Goal: Task Accomplishment & Management: Manage account settings

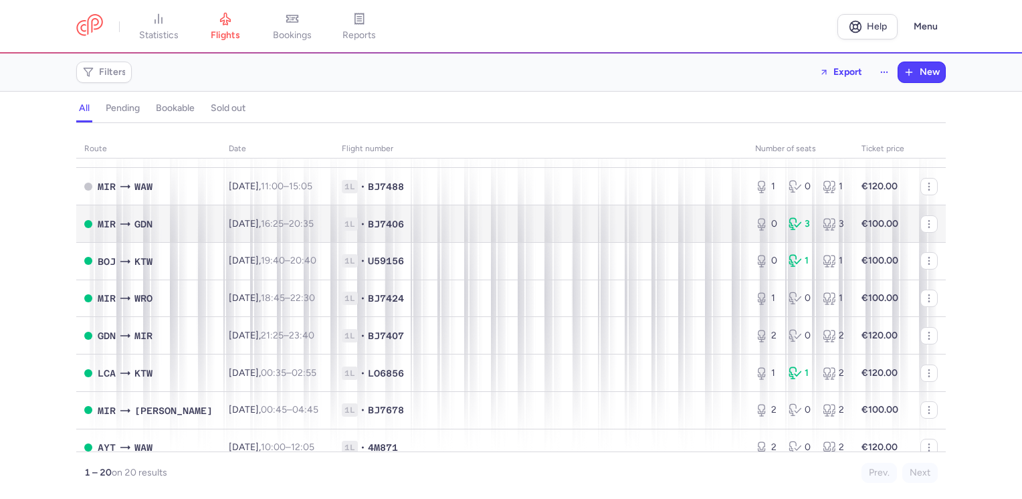
scroll to position [334, 0]
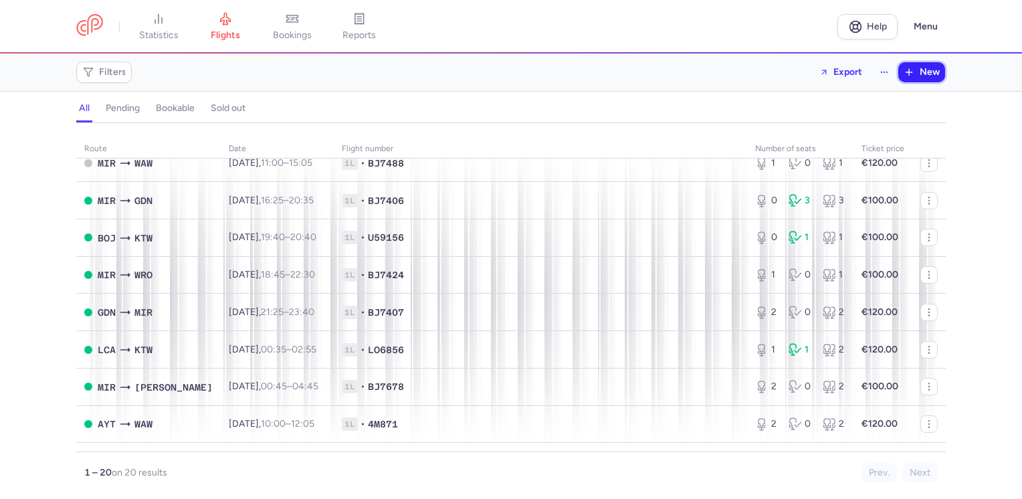
click at [928, 68] on span "New" at bounding box center [929, 72] width 20 height 11
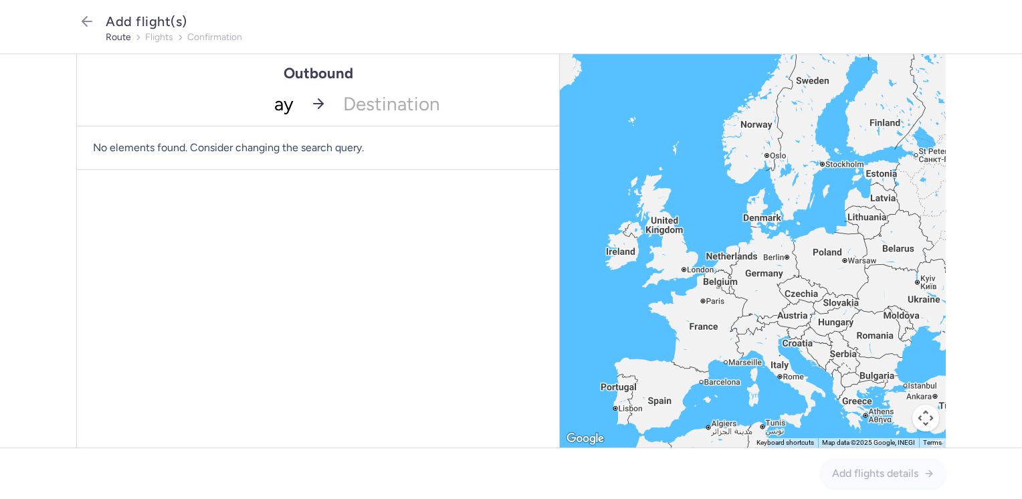
type input "a"
type input "AYT"
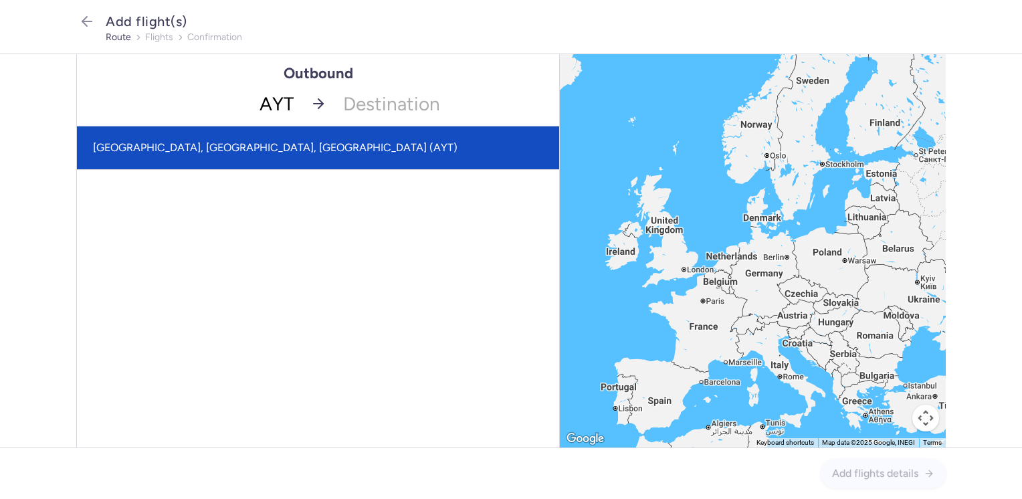
click at [239, 147] on span "[GEOGRAPHIC_DATA], [GEOGRAPHIC_DATA], [GEOGRAPHIC_DATA] (AYT)" at bounding box center [318, 147] width 482 height 43
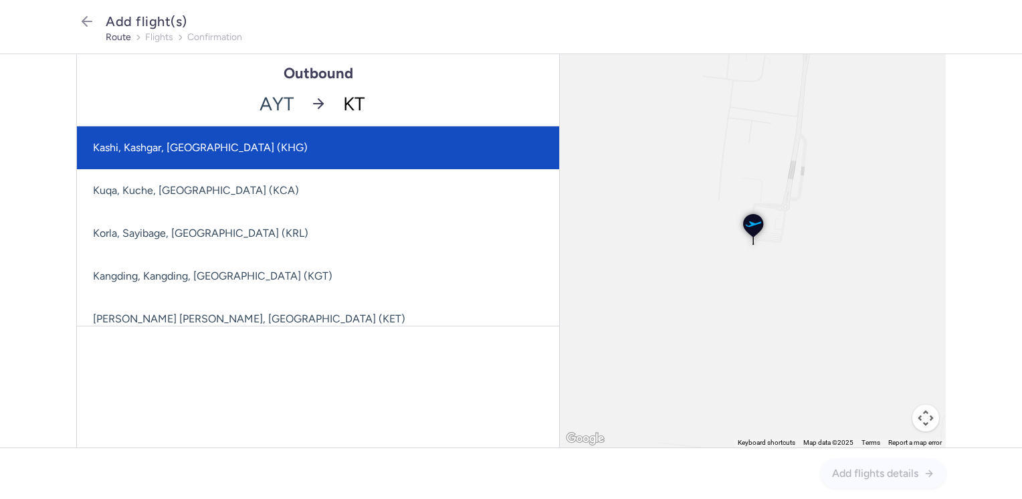
type input "KTW"
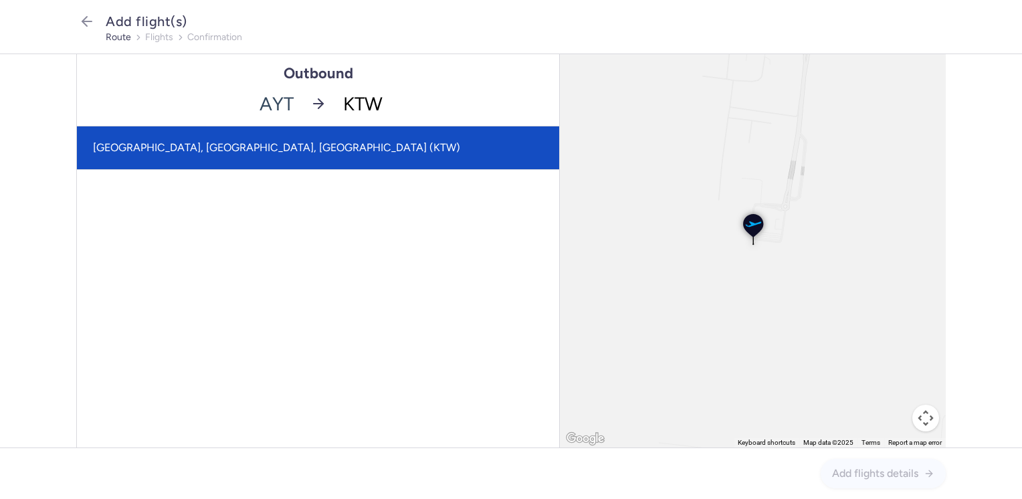
click at [300, 145] on span "[GEOGRAPHIC_DATA], [GEOGRAPHIC_DATA], [GEOGRAPHIC_DATA] (KTW)" at bounding box center [318, 147] width 482 height 43
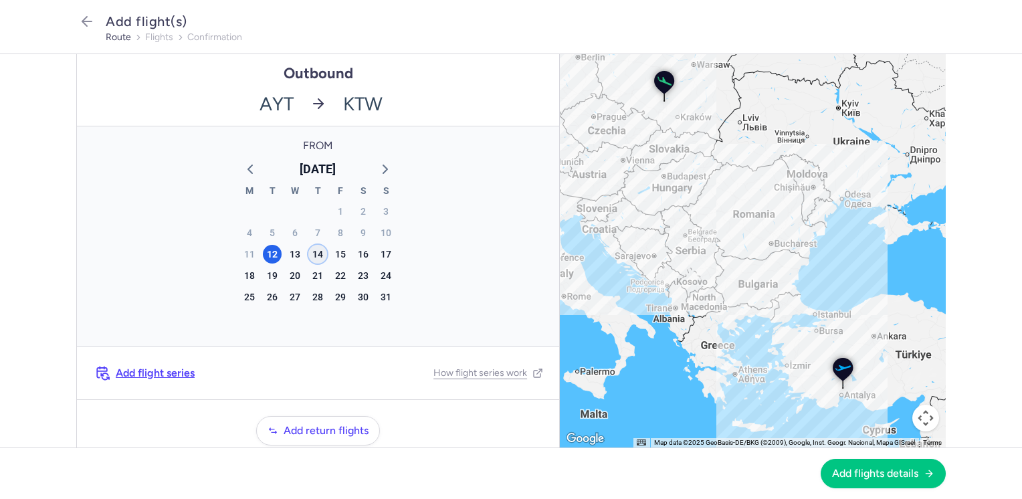
click at [313, 253] on div "14" at bounding box center [317, 254] width 19 height 19
drag, startPoint x: 867, startPoint y: 470, endPoint x: 850, endPoint y: 456, distance: 22.3
click at [867, 470] on span "Add flights details" at bounding box center [875, 473] width 86 height 12
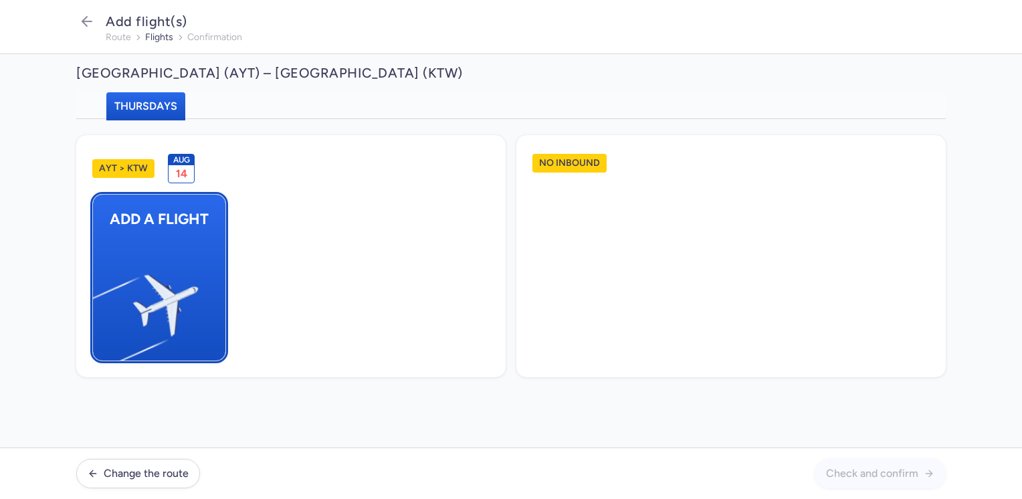
click at [183, 253] on img "button" at bounding box center [100, 299] width 226 height 207
select select "23"
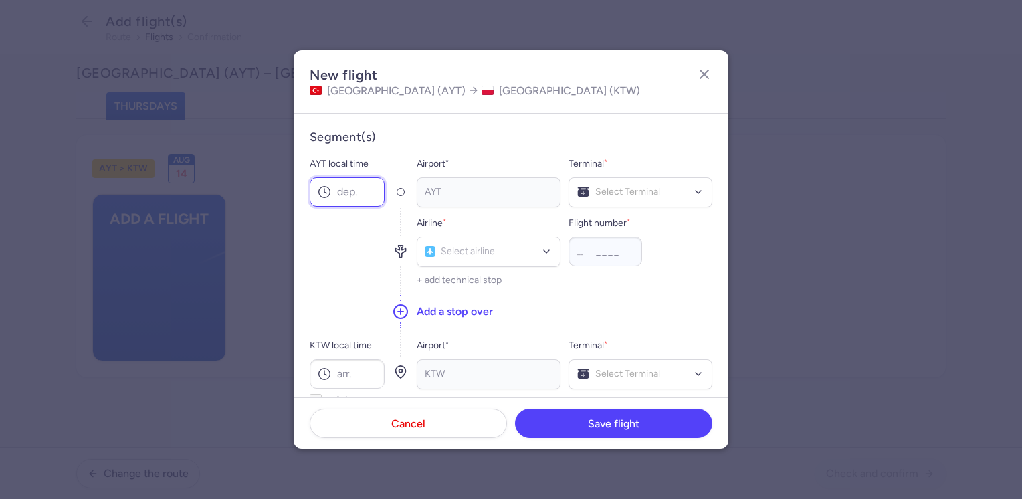
click at [360, 185] on input "AYT local time" at bounding box center [347, 191] width 75 height 29
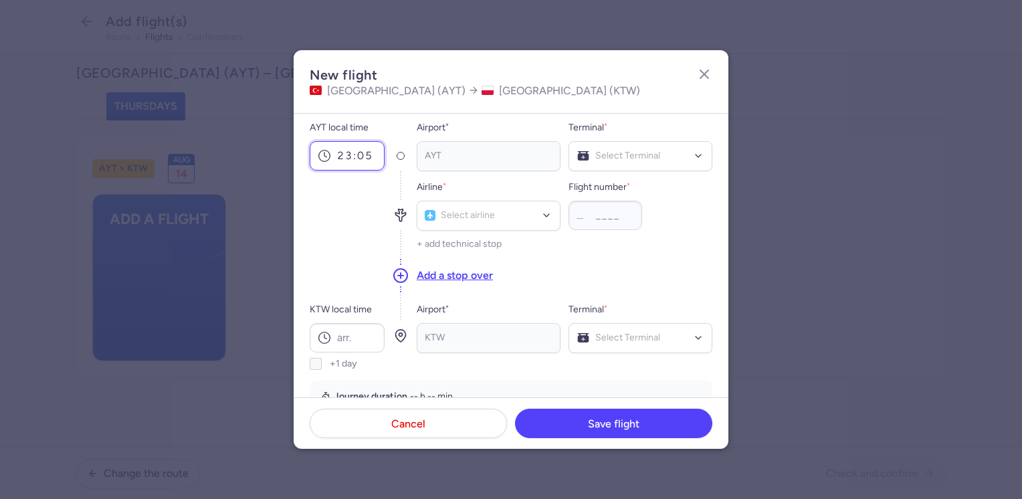
scroll to position [67, 0]
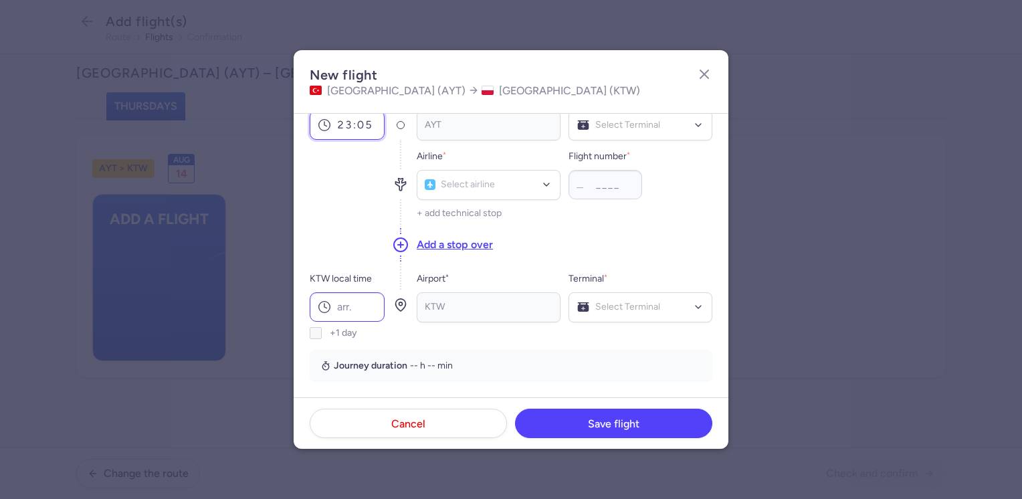
type input "23:05"
click at [354, 304] on input "KTW local time" at bounding box center [347, 306] width 75 height 29
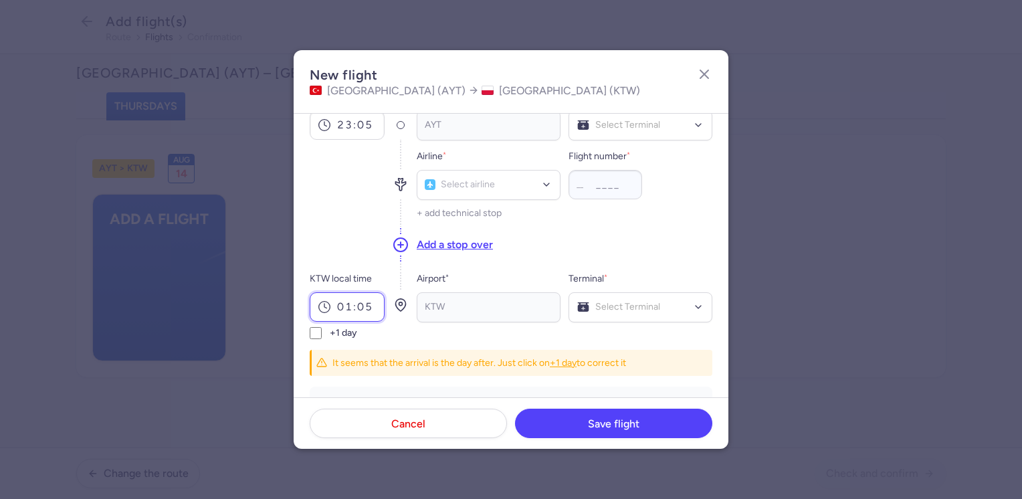
type input "01:05"
click at [313, 333] on input "+1 day" at bounding box center [316, 333] width 12 height 12
checkbox input "true"
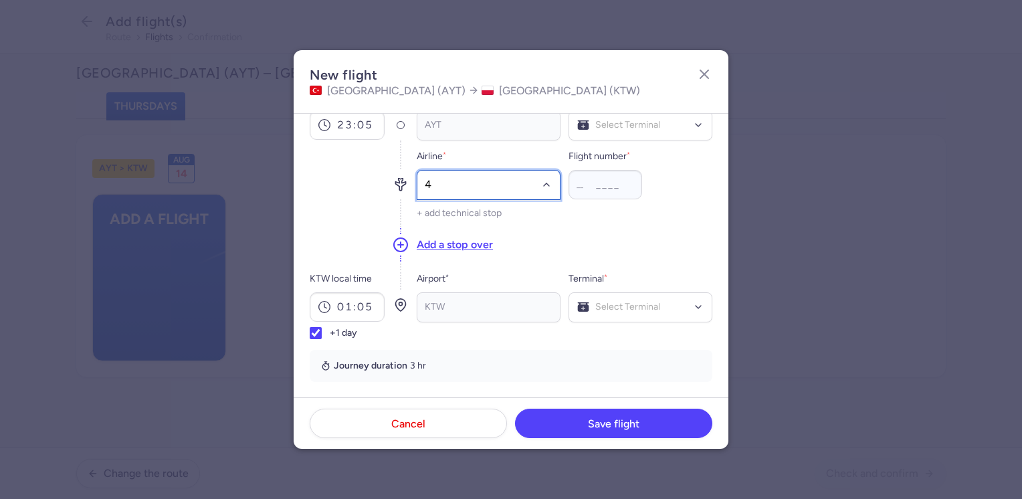
type input "4M"
click at [483, 210] on span "Mavi Gok Airlines" at bounding box center [480, 214] width 72 height 11
type input "885"
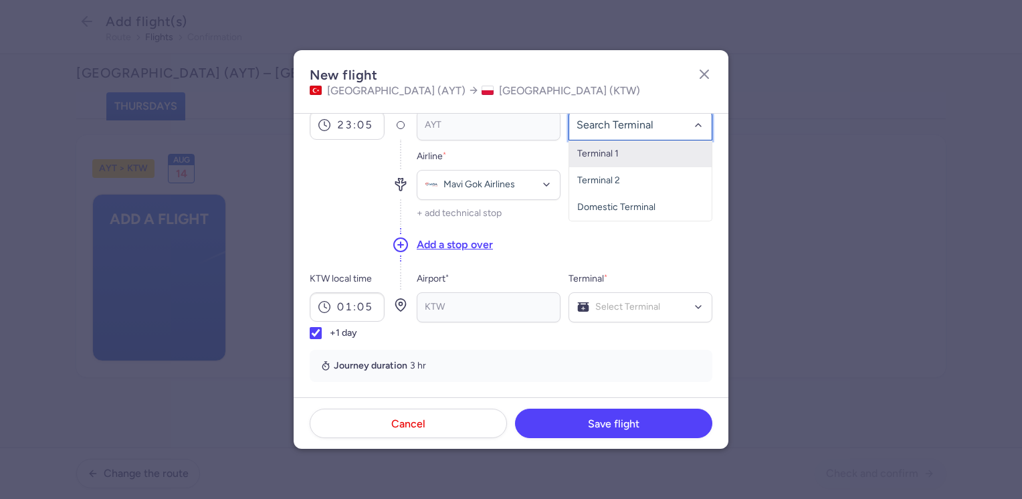
click at [622, 148] on span "Terminal 1" at bounding box center [640, 153] width 142 height 27
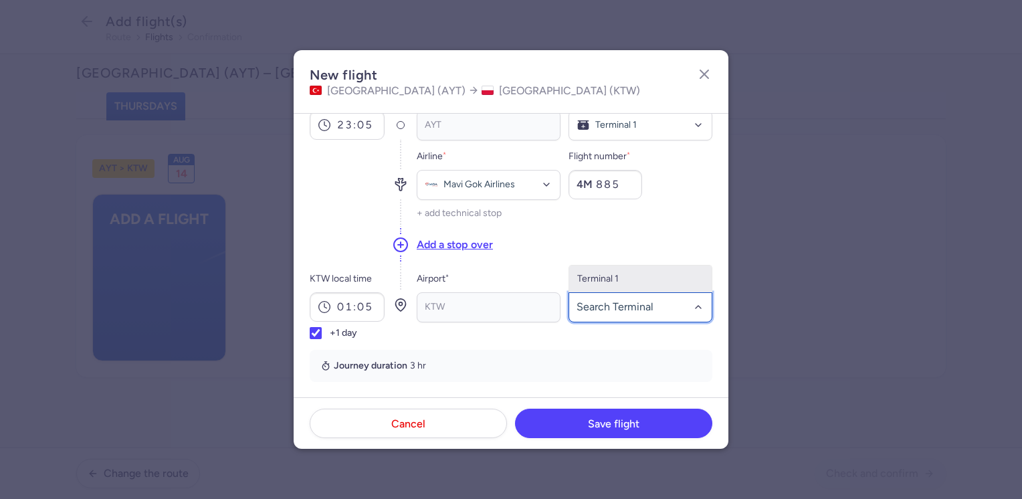
click at [610, 279] on span "Terminal 1" at bounding box center [597, 278] width 41 height 11
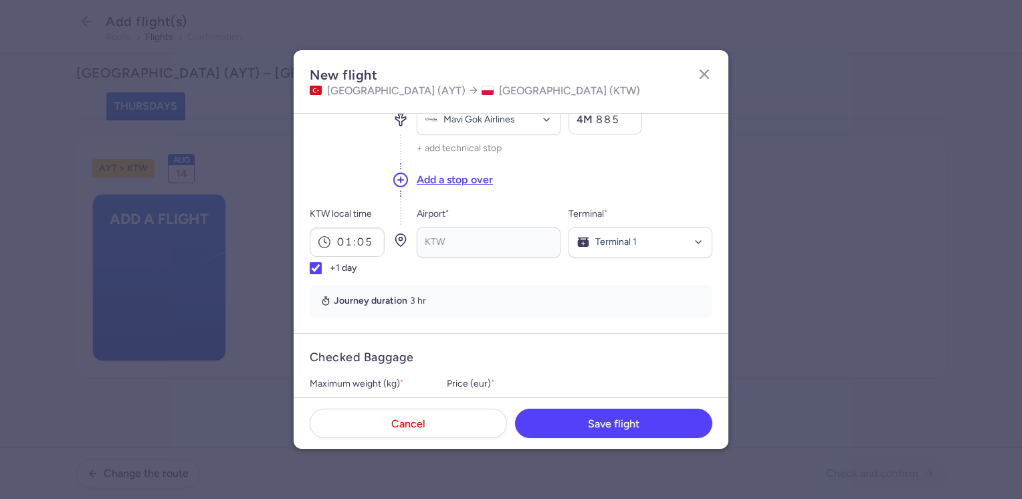
scroll to position [201, 0]
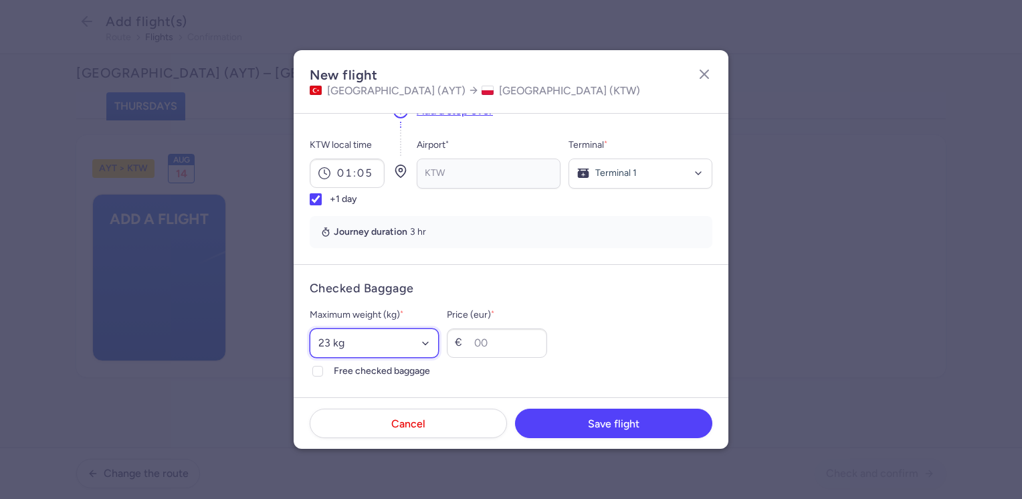
click at [358, 340] on select "Select an option 15 kg 16 kg 17 kg 18 kg 19 kg 20 kg 21 kg 22 kg 23 kg 24 kg 25…" at bounding box center [374, 342] width 129 height 29
select select "20"
click at [310, 328] on select "Select an option 15 kg 16 kg 17 kg 18 kg 19 kg 20 kg 21 kg 22 kg 23 kg 24 kg 25…" at bounding box center [374, 342] width 129 height 29
click at [353, 368] on span "Free checked baggage" at bounding box center [386, 371] width 105 height 16
click at [323, 368] on input "Free checked baggage" at bounding box center [317, 371] width 11 height 11
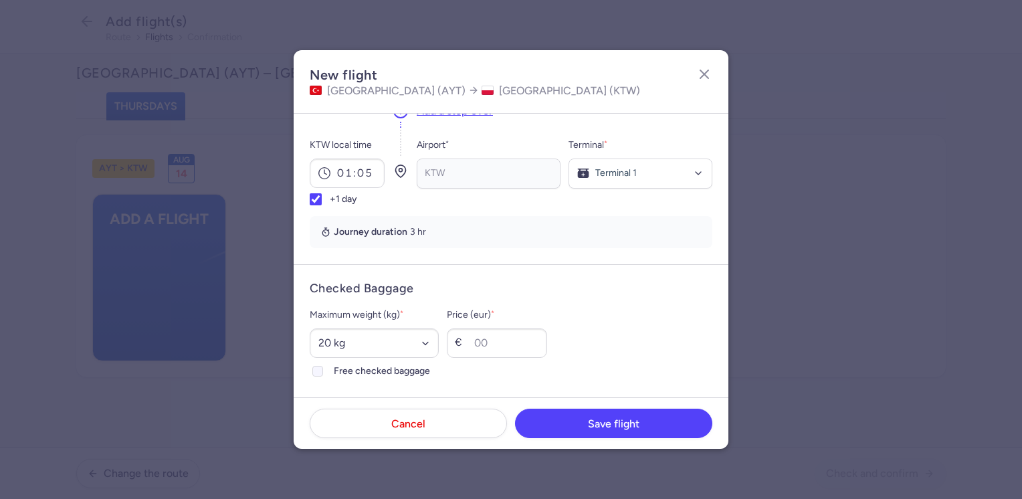
checkbox input "true"
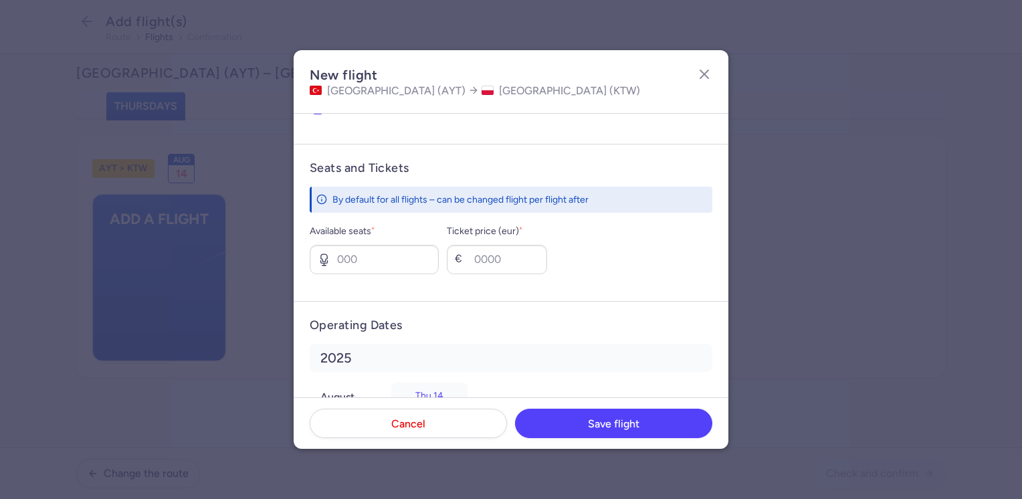
scroll to position [468, 0]
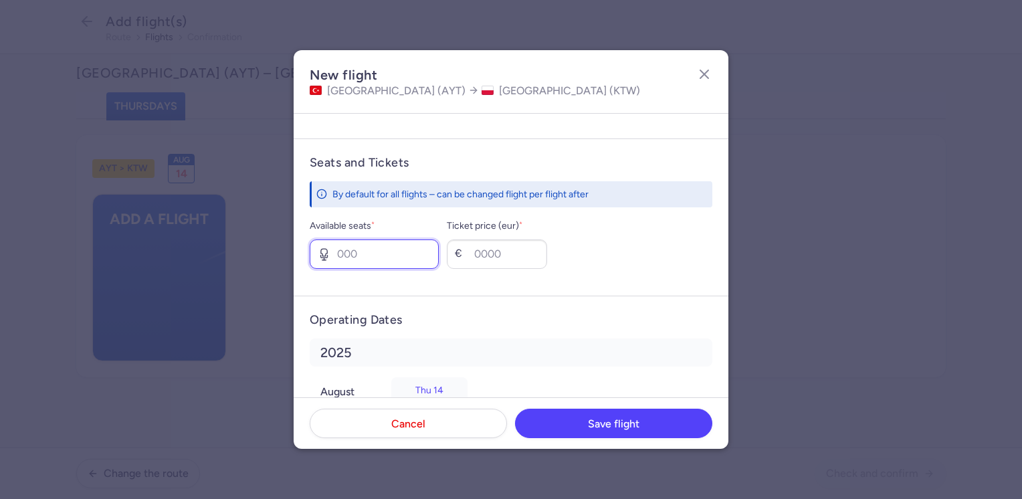
click at [370, 250] on input "Available seats *" at bounding box center [374, 253] width 129 height 29
type input "1"
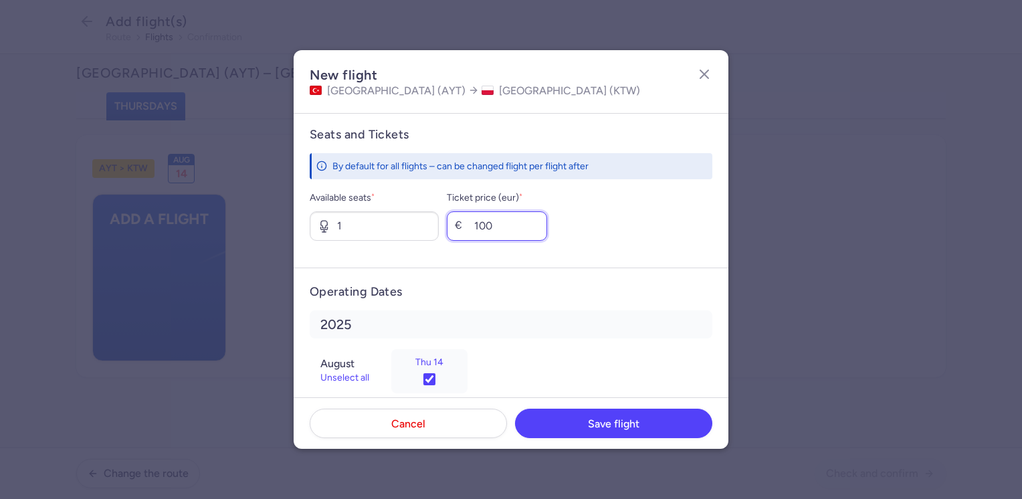
scroll to position [516, 0]
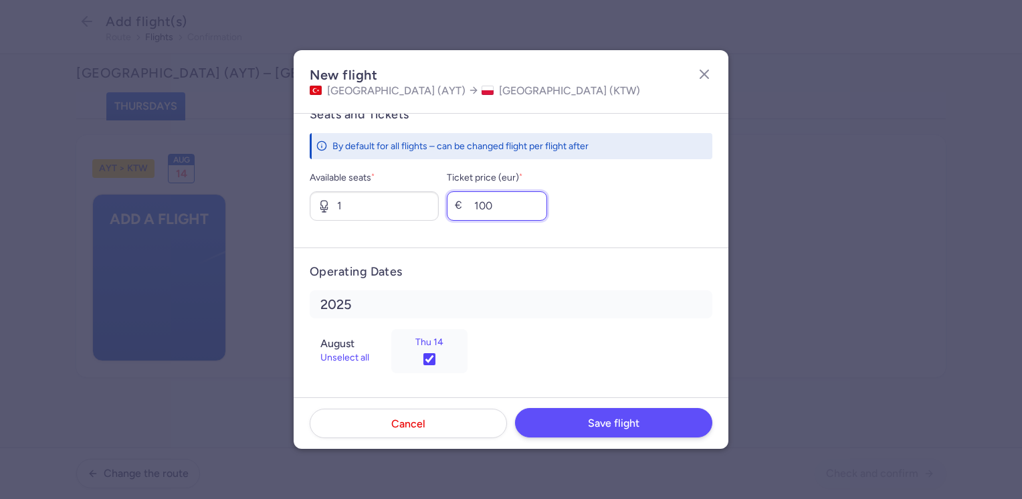
type input "100"
click at [587, 415] on button "Save flight" at bounding box center [613, 422] width 197 height 29
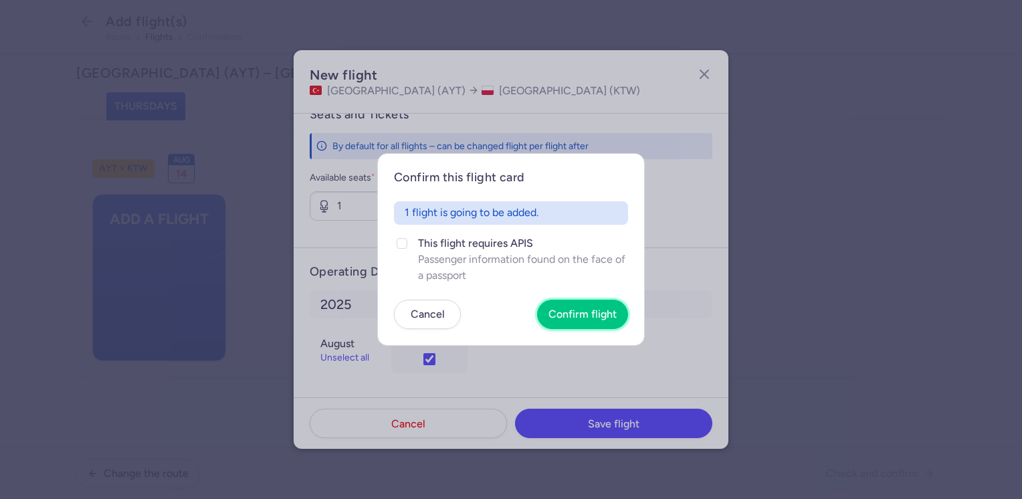
drag, startPoint x: 580, startPoint y: 318, endPoint x: 598, endPoint y: 330, distance: 21.1
click at [580, 318] on span "Confirm flight" at bounding box center [582, 314] width 68 height 12
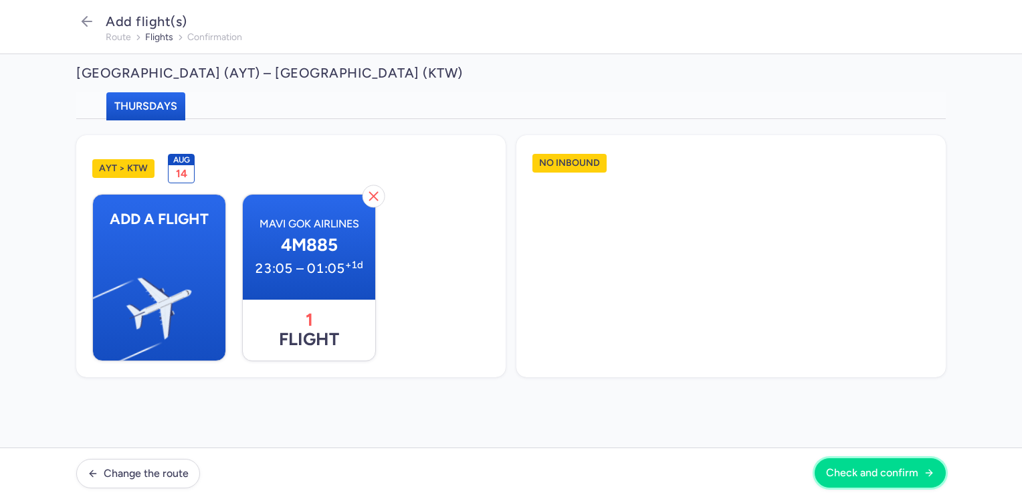
click at [880, 474] on span "Check and confirm" at bounding box center [872, 473] width 92 height 12
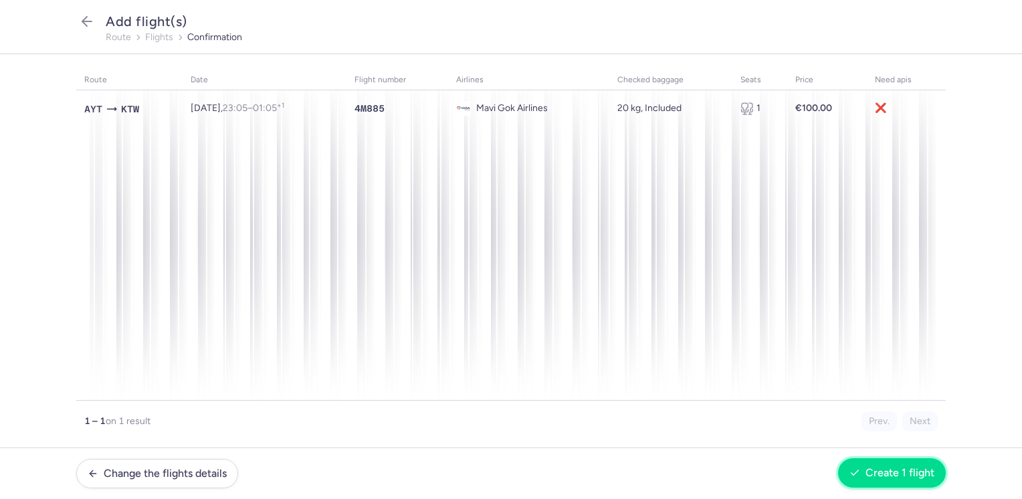
click at [883, 471] on span "Create 1 flight" at bounding box center [899, 473] width 69 height 12
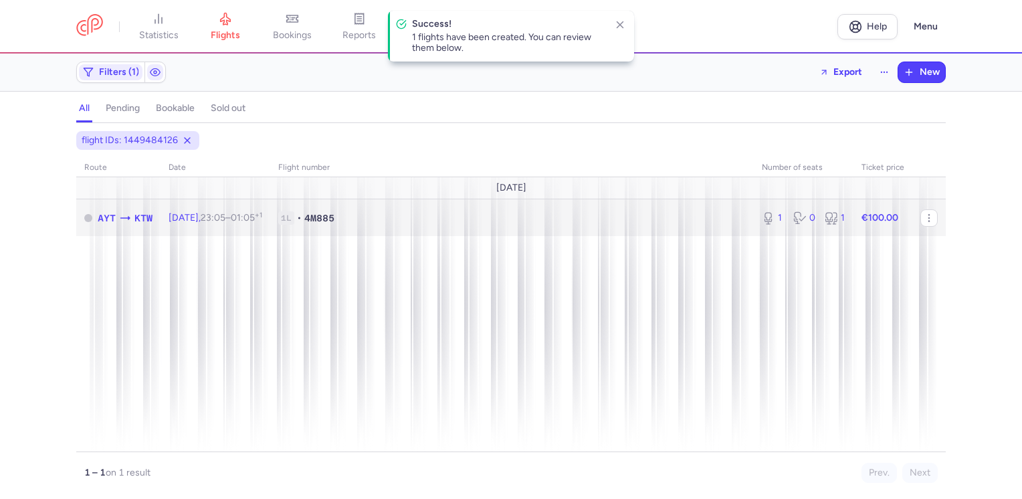
click at [904, 214] on td "€100.00" at bounding box center [882, 217] width 59 height 37
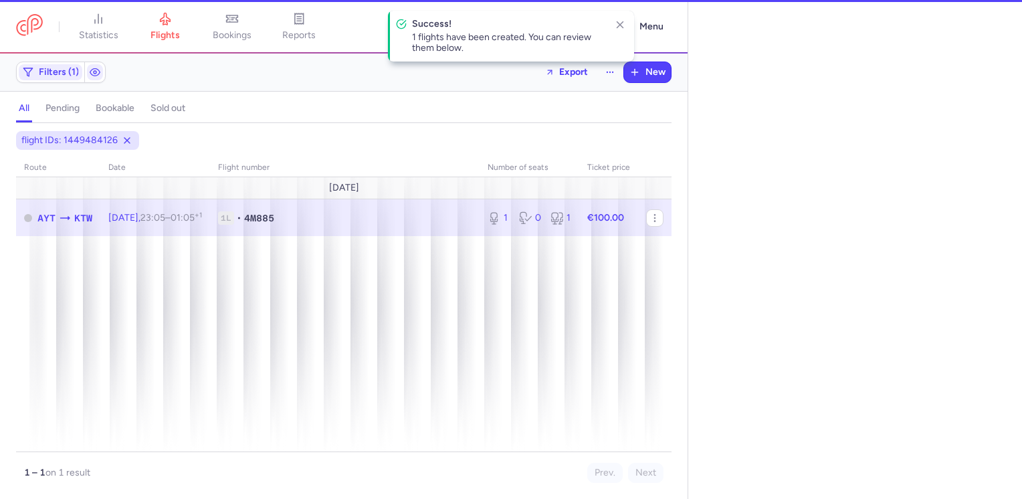
select select "days"
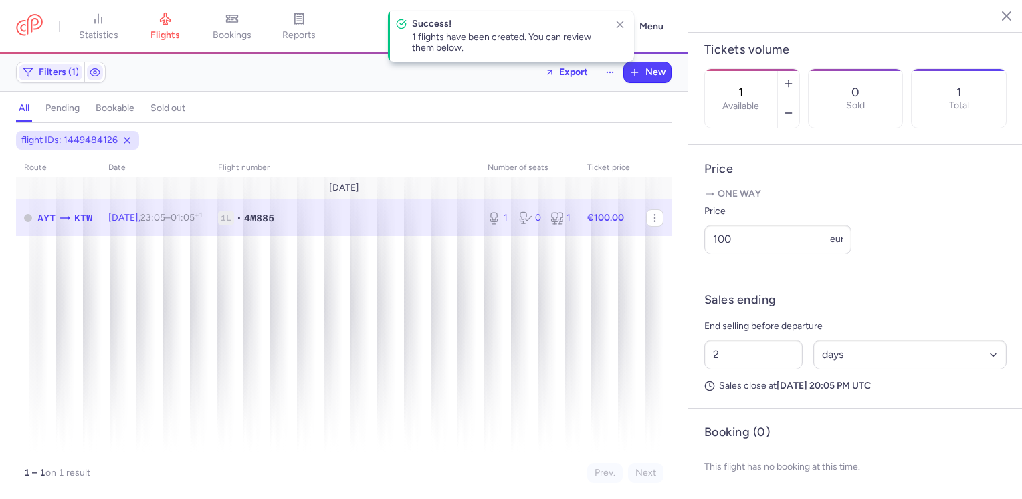
scroll to position [423, 0]
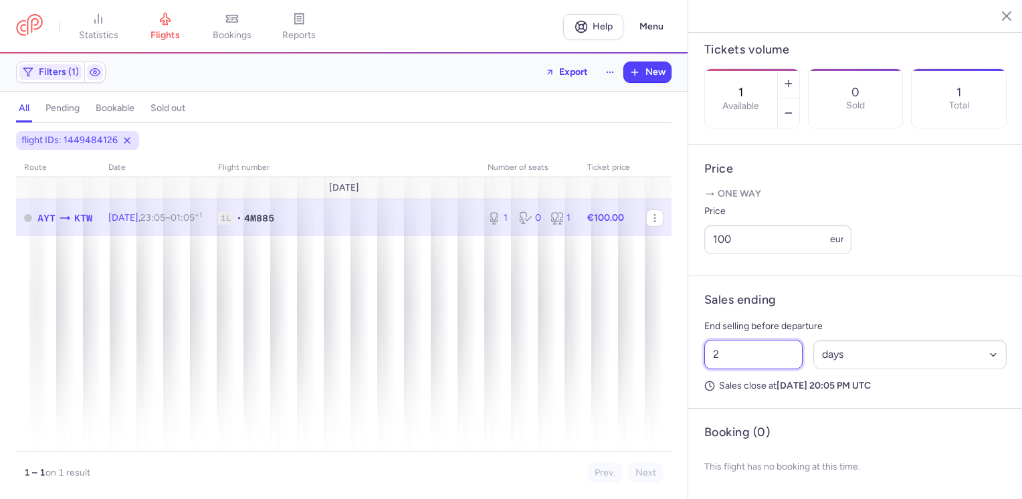
drag, startPoint x: 719, startPoint y: 354, endPoint x: 708, endPoint y: 358, distance: 11.2
click at [708, 358] on input "2" at bounding box center [753, 354] width 98 height 29
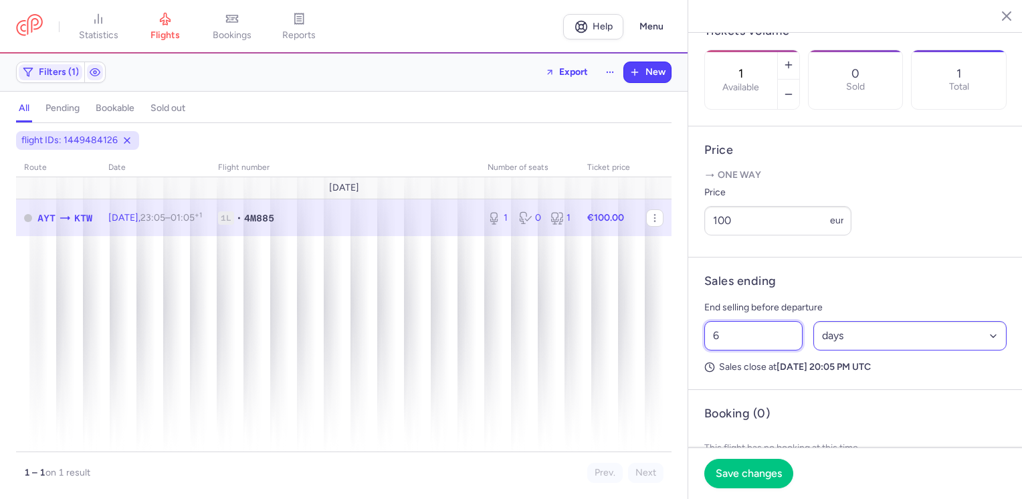
type input "6"
click at [853, 350] on select "Select an option hours days" at bounding box center [910, 335] width 194 height 29
select select "hours"
click at [813, 340] on select "Select an option hours days" at bounding box center [910, 335] width 194 height 29
click at [750, 477] on span "Save changes" at bounding box center [748, 473] width 66 height 12
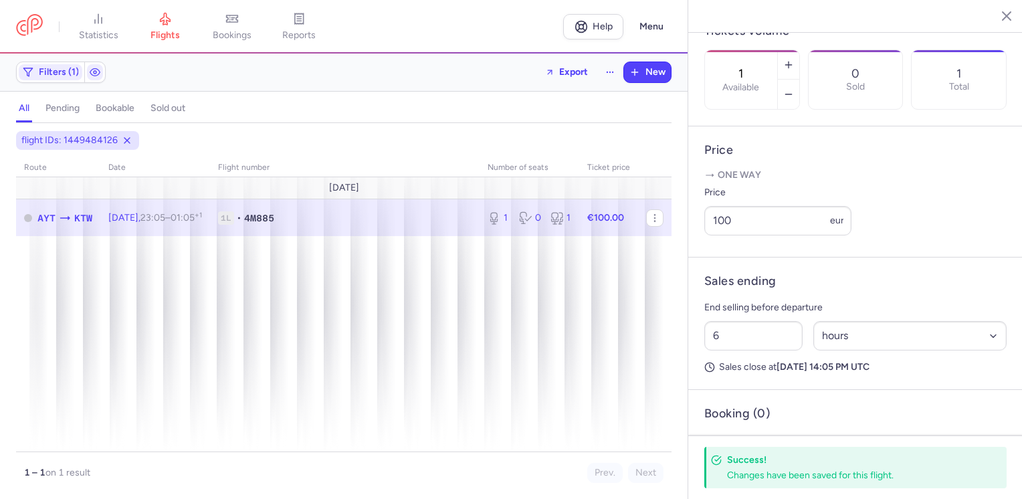
click at [999, 14] on icon "button" at bounding box center [996, 15] width 13 height 13
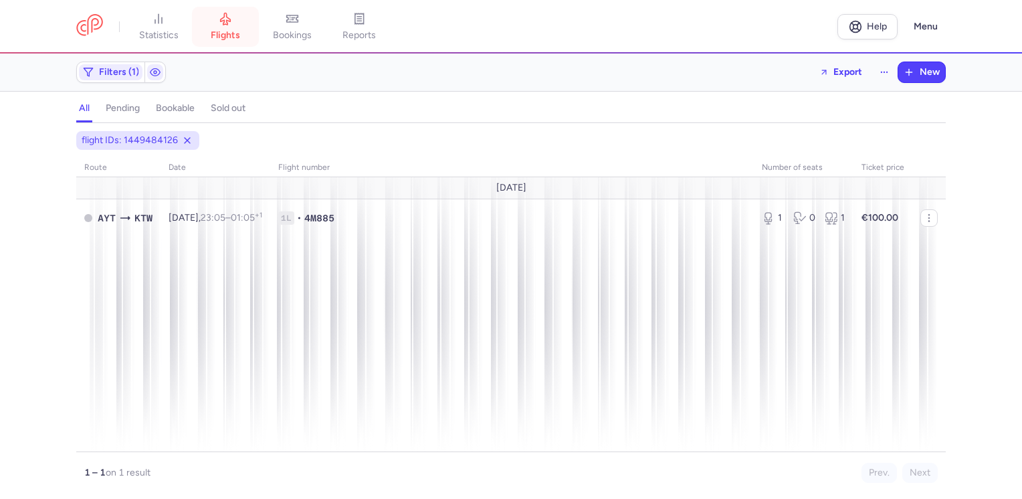
click at [230, 25] on link "flights" at bounding box center [225, 26] width 67 height 29
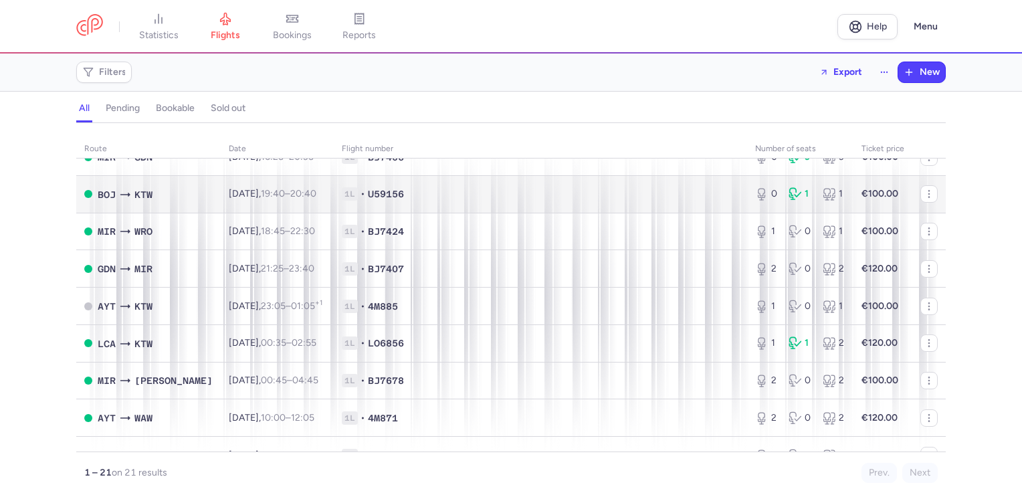
scroll to position [401, 0]
